Goal: Information Seeking & Learning: Find specific page/section

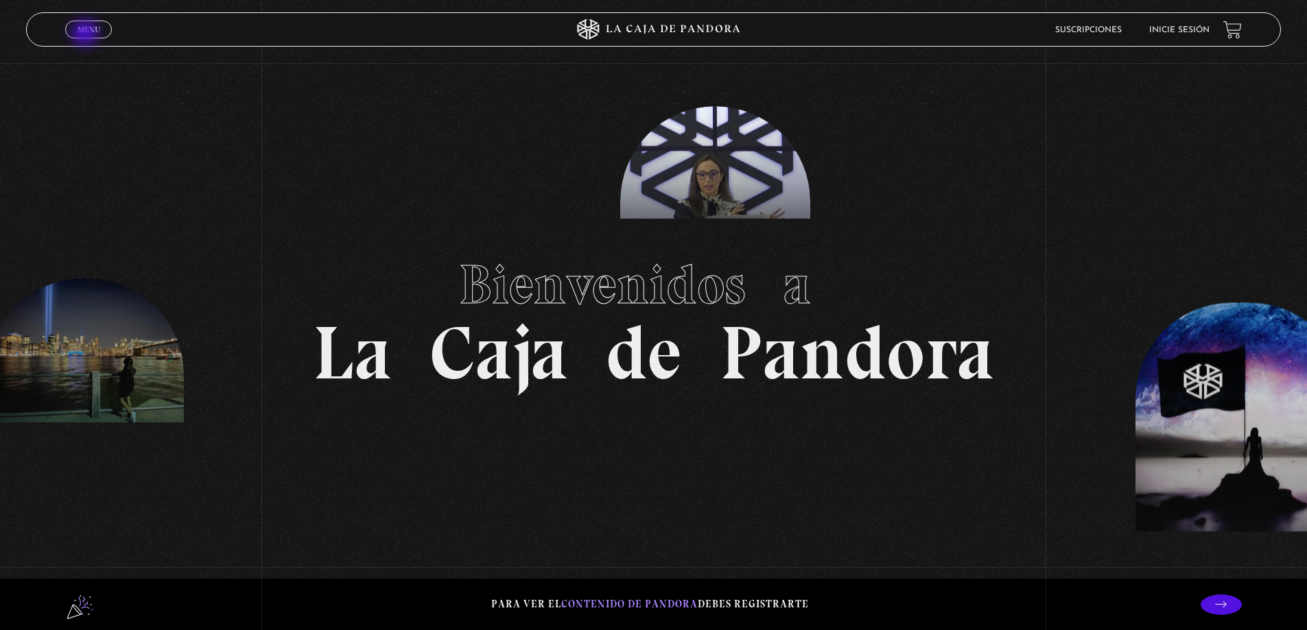
click at [86, 34] on span "Menu" at bounding box center [89, 29] width 23 height 8
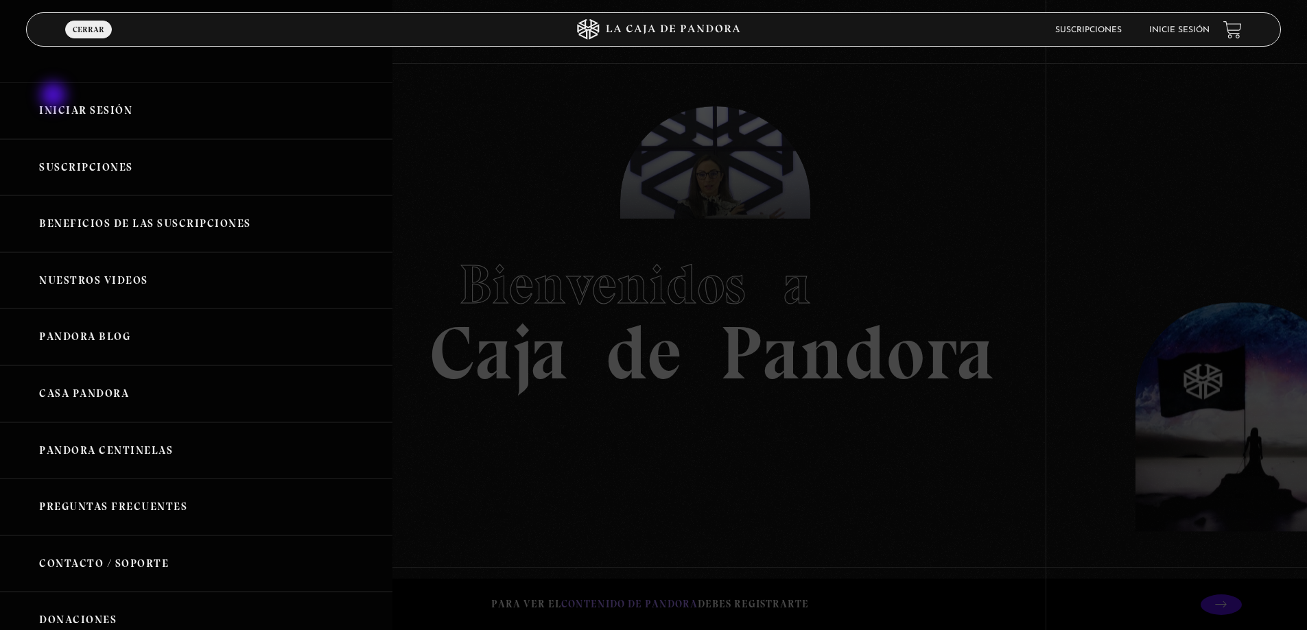
click at [69, 104] on link "Iniciar Sesión" at bounding box center [196, 110] width 392 height 57
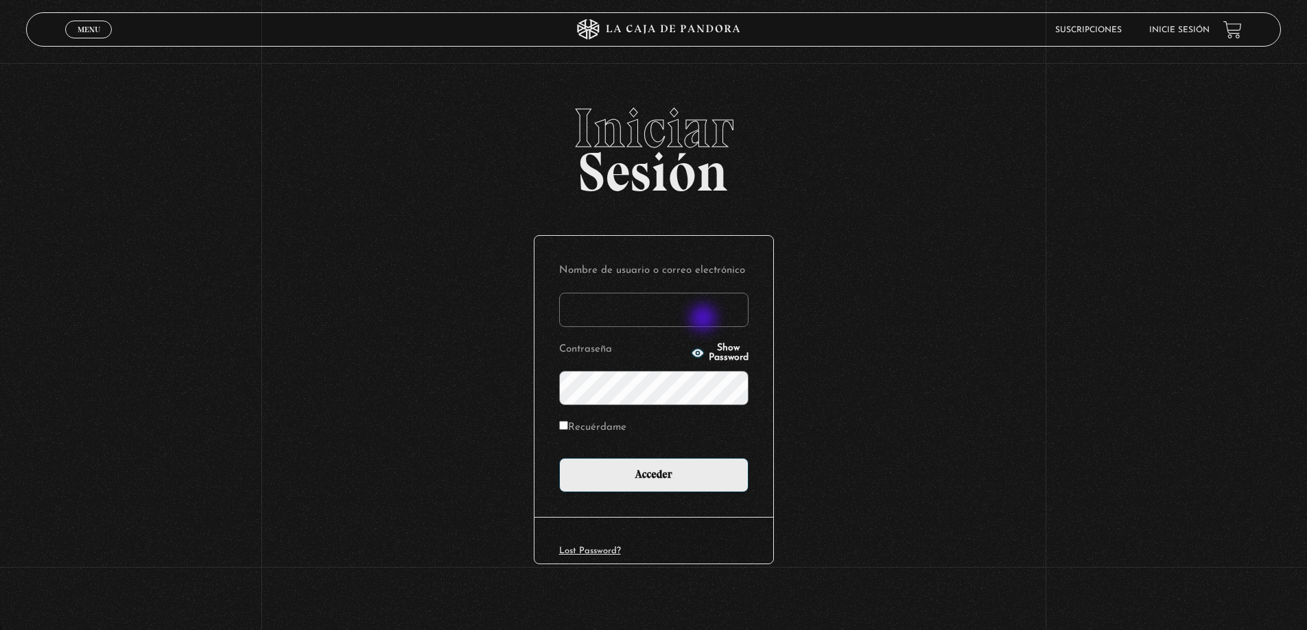
click at [704, 320] on input "Nombre de usuario o correo electrónico" at bounding box center [653, 310] width 189 height 34
type input "[EMAIL_ADDRESS][DOMAIN_NAME]"
click at [559, 458] on input "Acceder" at bounding box center [653, 475] width 189 height 34
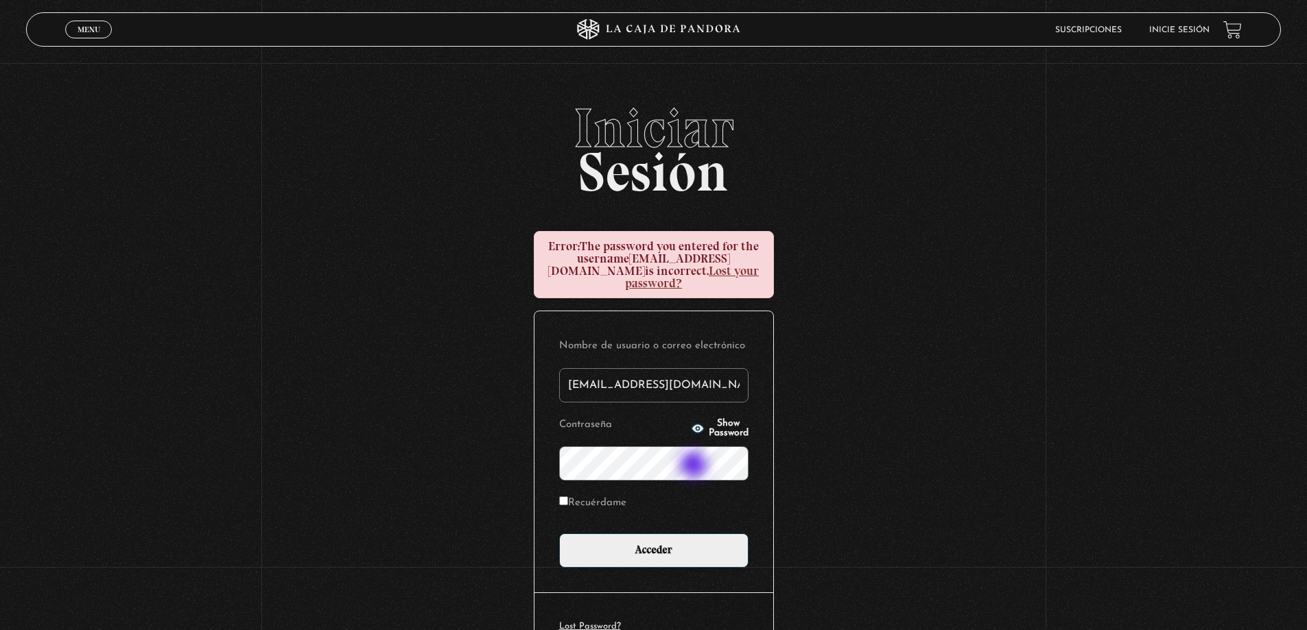
click at [559, 534] on input "Acceder" at bounding box center [653, 551] width 189 height 34
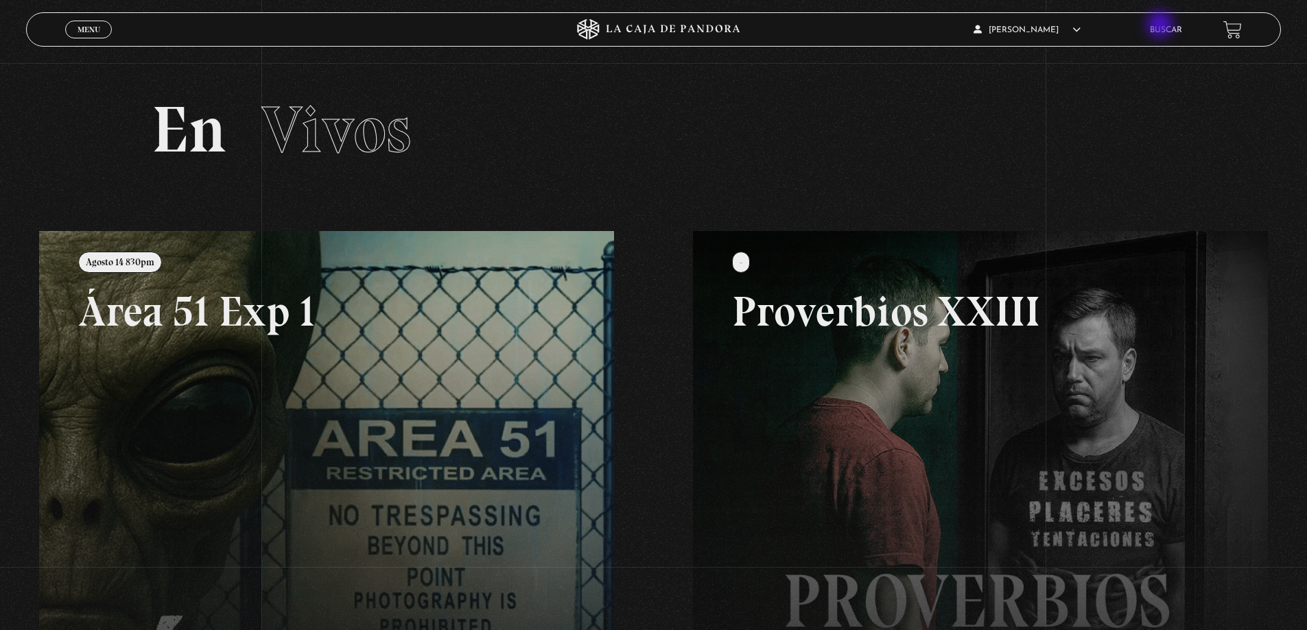
click at [1161, 26] on link "Buscar" at bounding box center [1166, 30] width 32 height 8
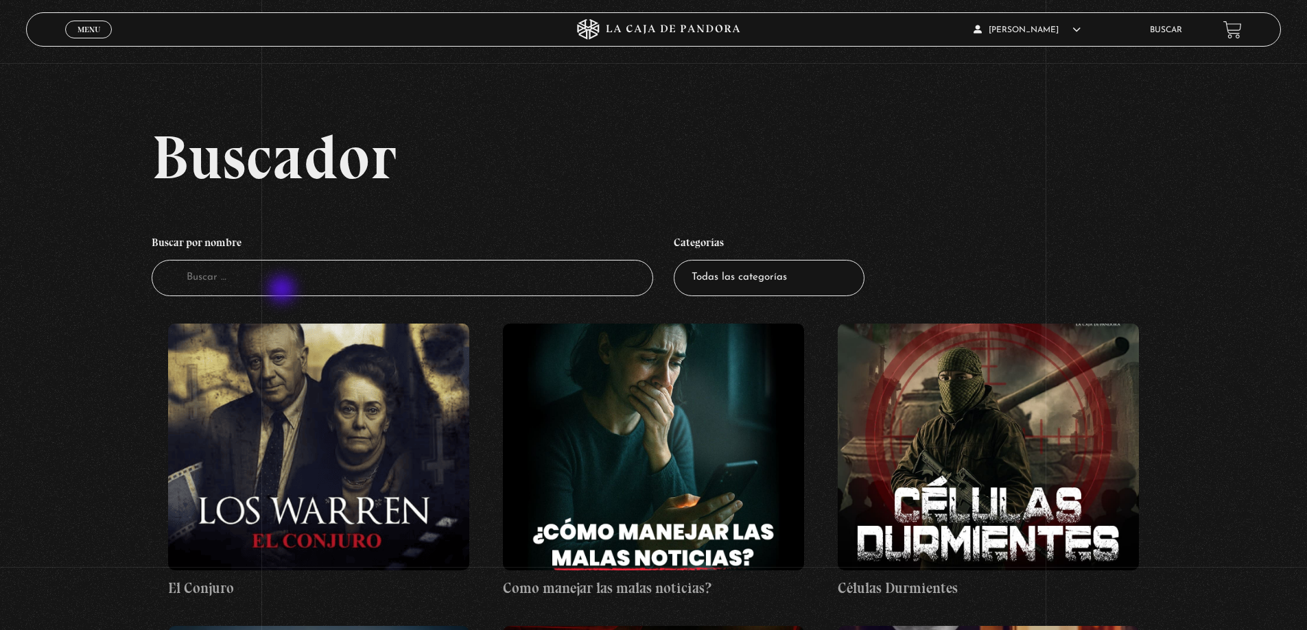
click at [283, 291] on input "Buscador" at bounding box center [403, 278] width 502 height 36
type input "look"
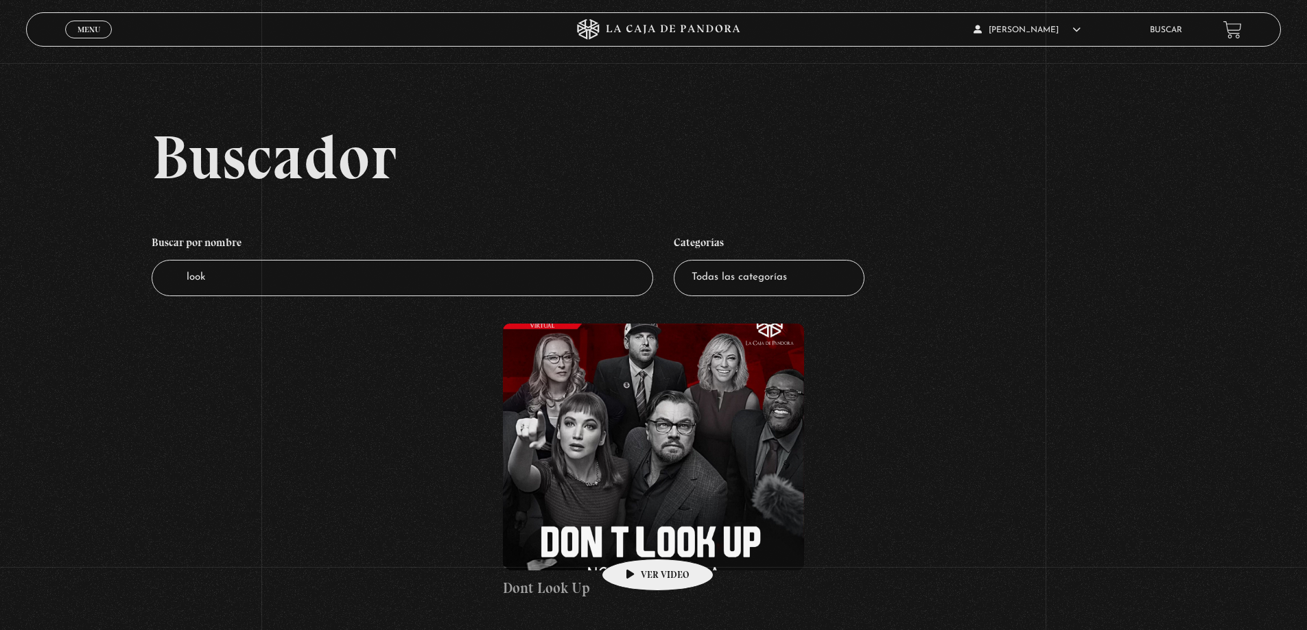
click at [636, 538] on figure at bounding box center [653, 447] width 301 height 247
